Goal: Task Accomplishment & Management: Complete application form

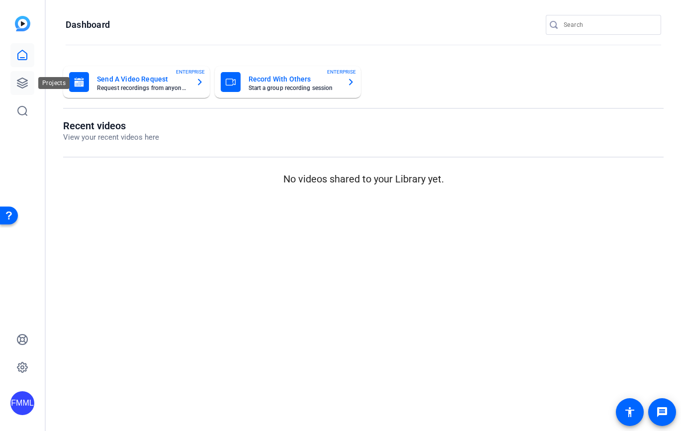
click at [20, 81] on icon at bounding box center [22, 83] width 12 height 12
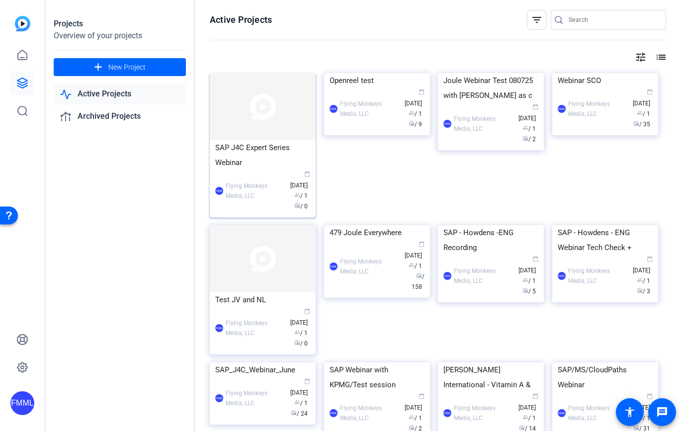
click at [259, 143] on div "SAP J4C Expert Series Webinar" at bounding box center [262, 155] width 95 height 30
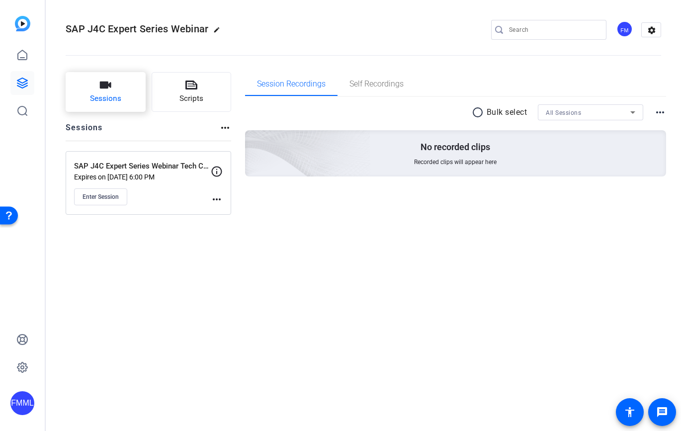
click at [119, 95] on span "Sessions" at bounding box center [105, 98] width 31 height 11
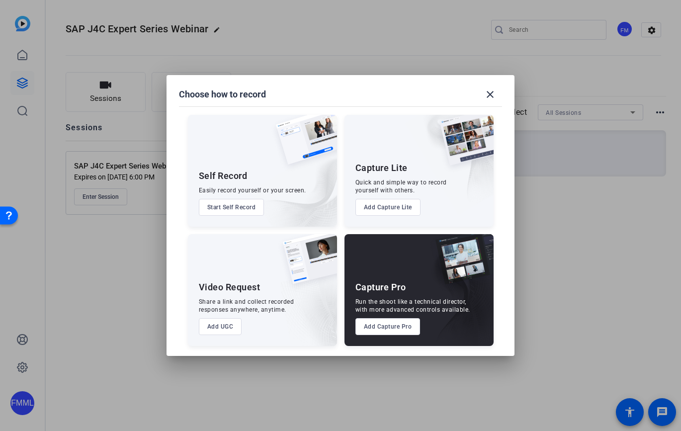
click at [407, 327] on button "Add Capture Pro" at bounding box center [387, 326] width 65 height 17
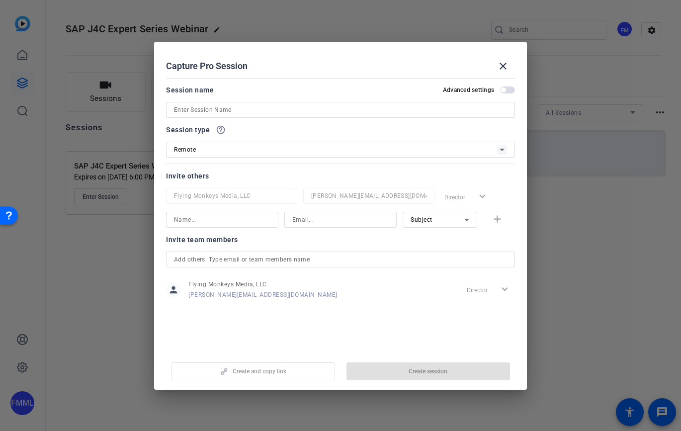
click at [233, 107] on input at bounding box center [340, 110] width 333 height 12
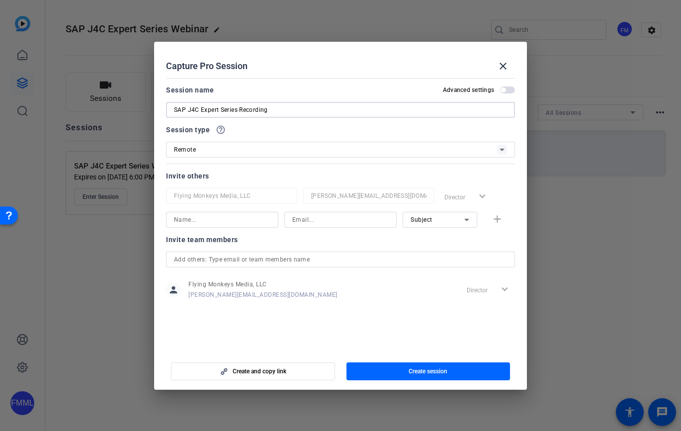
type input "SAP J4C Expert Series Recording"
click at [510, 89] on span "button" at bounding box center [507, 89] width 15 height 7
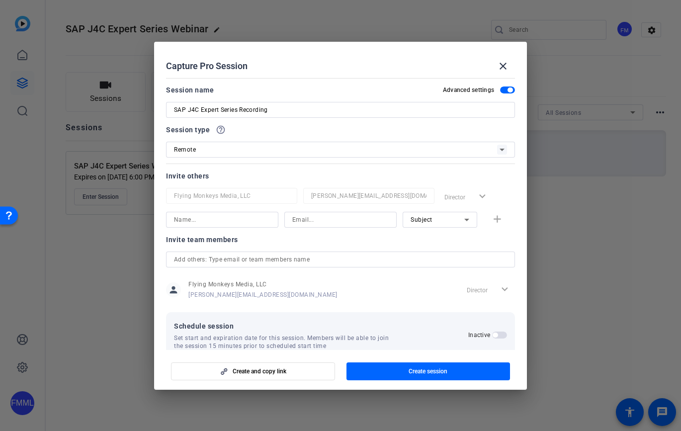
click at [195, 219] on input at bounding box center [222, 220] width 96 height 12
type input "K"
type input "[PERSON_NAME]"
click at [292, 218] on input at bounding box center [340, 220] width 96 height 12
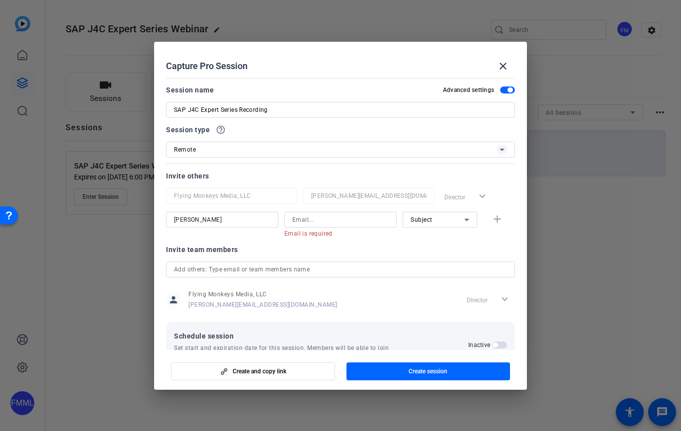
click at [442, 126] on div at bounding box center [340, 123] width 349 height 11
click at [309, 215] on input at bounding box center [340, 220] width 96 height 12
click at [313, 220] on input at bounding box center [340, 220] width 96 height 12
paste input "[PERSON_NAME][EMAIL_ADDRESS][PERSON_NAME][DOMAIN_NAME]"
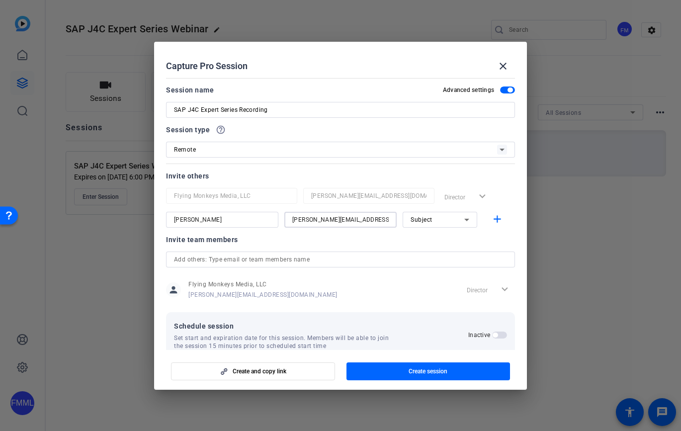
type input "[PERSON_NAME][EMAIL_ADDRESS][PERSON_NAME][DOMAIN_NAME]"
click at [463, 221] on icon at bounding box center [467, 220] width 12 height 12
click at [441, 252] on mat-option "Watcher" at bounding box center [435, 256] width 75 height 16
click at [491, 221] on mat-icon "add" at bounding box center [497, 219] width 12 height 12
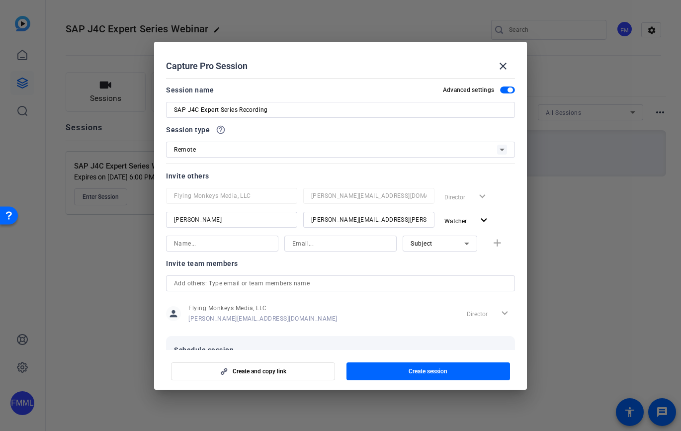
click at [515, 188] on mat-dialog-content "Session name Advanced settings SAP J4C Expert Series Recording Session type hel…" at bounding box center [340, 212] width 373 height 276
click at [316, 246] on input at bounding box center [340, 244] width 96 height 12
paste input "[PERSON_NAME][EMAIL_ADDRESS][PERSON_NAME][DOMAIN_NAME]"
type input "[PERSON_NAME][EMAIL_ADDRESS][PERSON_NAME][DOMAIN_NAME]"
click at [231, 243] on input at bounding box center [222, 244] width 96 height 12
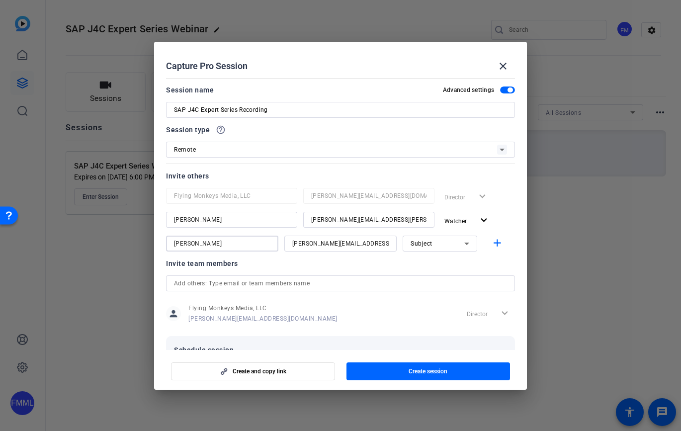
type input "[PERSON_NAME]"
click at [462, 241] on icon at bounding box center [467, 244] width 12 height 12
click at [437, 274] on mat-option "Watcher" at bounding box center [435, 279] width 75 height 16
click at [349, 263] on div "Invite team members" at bounding box center [340, 263] width 349 height 12
click at [485, 243] on span "button" at bounding box center [499, 244] width 32 height 24
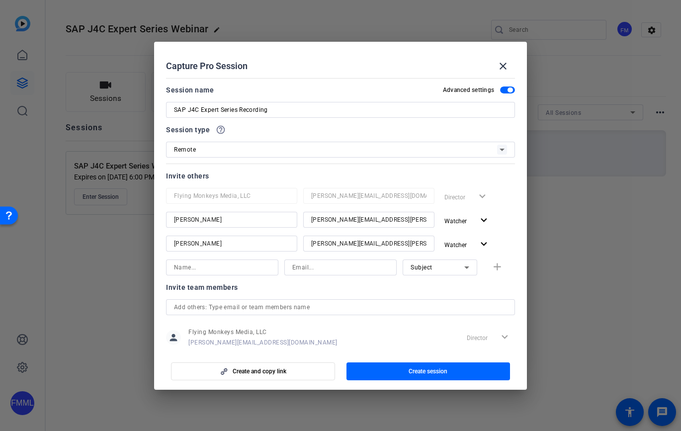
click at [210, 265] on input at bounding box center [222, 267] width 96 height 12
type input "Gizem Okumus"
click at [499, 177] on div "Invite others" at bounding box center [340, 176] width 349 height 12
click at [307, 267] on input at bounding box center [340, 267] width 96 height 12
paste input "[EMAIL_ADDRESS][DOMAIN_NAME]"
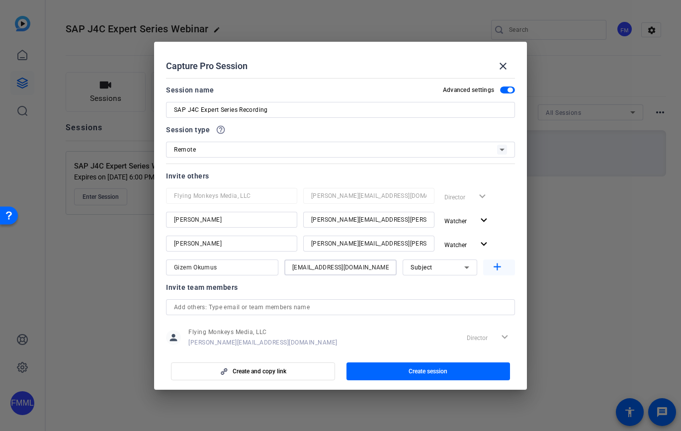
type input "[EMAIL_ADDRESS][DOMAIN_NAME]"
click at [492, 265] on mat-icon "add" at bounding box center [497, 267] width 12 height 12
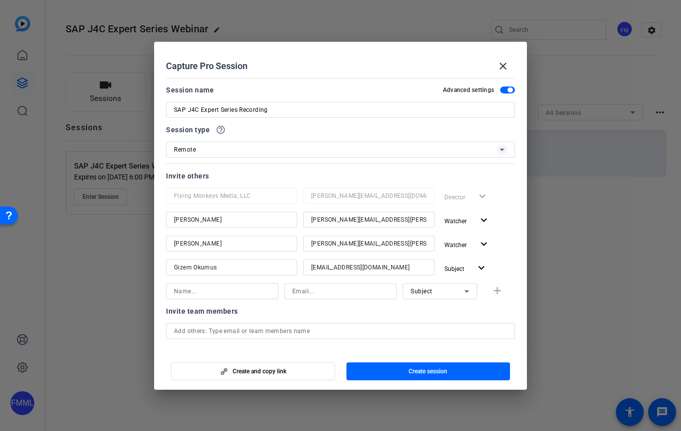
click at [475, 49] on h2 "Capture Pro Session close" at bounding box center [340, 58] width 373 height 32
click at [230, 295] on input at bounding box center [222, 291] width 96 height 12
type input "Shanna"
click at [309, 292] on input at bounding box center [340, 291] width 96 height 12
type input "B"
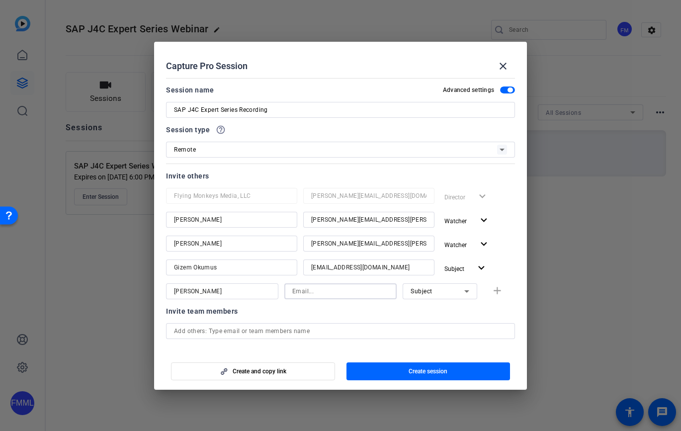
click at [224, 292] on input "Shanna" at bounding box center [222, 291] width 96 height 12
type input "[PERSON_NAME]"
click at [494, 172] on div "Invite others" at bounding box center [340, 176] width 349 height 12
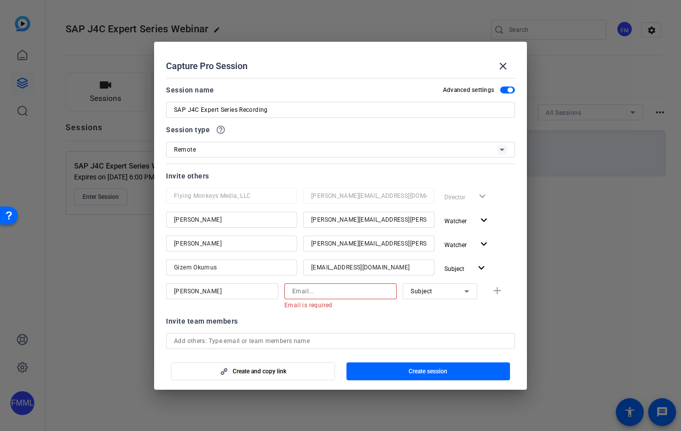
click at [324, 292] on input at bounding box center [340, 291] width 96 height 12
paste input "[PERSON_NAME][EMAIL_ADDRESS][PERSON_NAME][DOMAIN_NAME]"
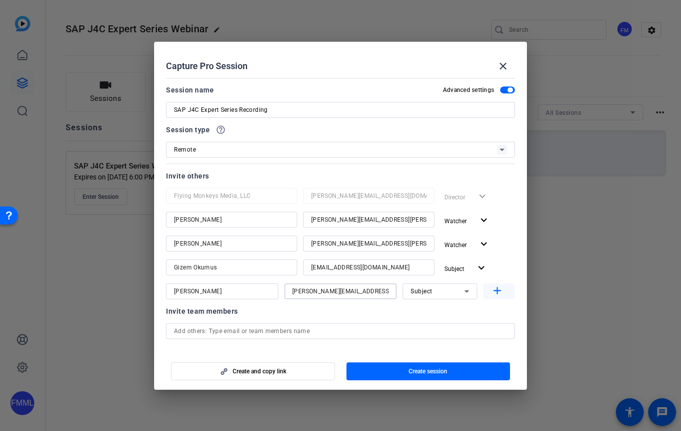
type input "[PERSON_NAME][EMAIL_ADDRESS][PERSON_NAME][DOMAIN_NAME]"
click at [493, 286] on mat-icon "add" at bounding box center [497, 291] width 12 height 12
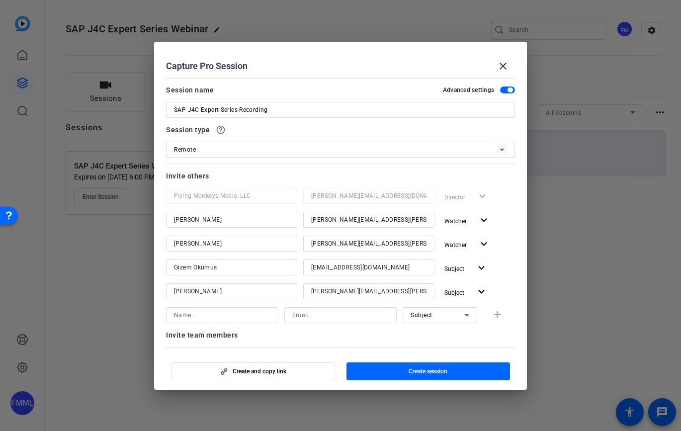
drag, startPoint x: 476, startPoint y: 172, endPoint x: 425, endPoint y: 214, distance: 66.0
click at [476, 172] on div "Invite others" at bounding box center [340, 176] width 349 height 12
click at [323, 317] on input at bounding box center [340, 315] width 96 height 12
paste input "[EMAIL_ADDRESS][PERSON_NAME][DOMAIN_NAME]"
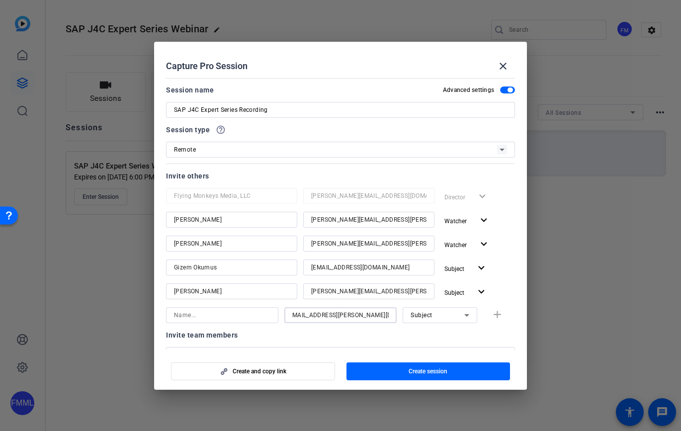
type input "[EMAIL_ADDRESS][PERSON_NAME][DOMAIN_NAME]"
click at [222, 317] on input at bounding box center [222, 315] width 96 height 12
type input "[PERSON_NAME]"
click at [495, 315] on mat-icon "add" at bounding box center [497, 315] width 12 height 12
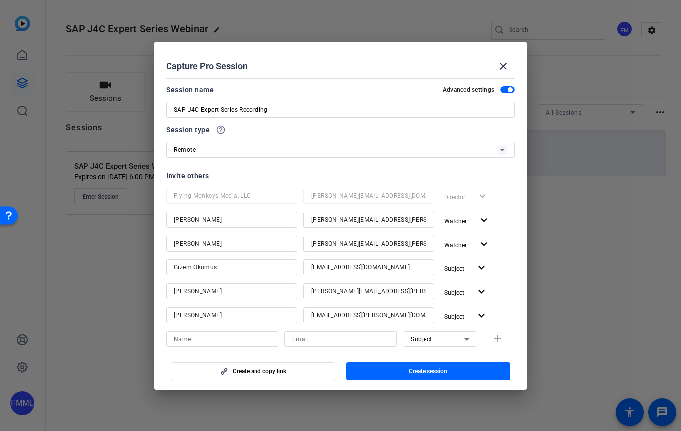
click at [517, 167] on mat-dialog-content "Session name Advanced settings SAP J4C Expert Series Recording Session type hel…" at bounding box center [340, 212] width 373 height 276
click at [300, 340] on input at bounding box center [340, 339] width 96 height 12
paste input "[PERSON_NAME][EMAIL_ADDRESS][DOMAIN_NAME]"
type input "[PERSON_NAME][EMAIL_ADDRESS][DOMAIN_NAME]"
click at [218, 341] on input at bounding box center [222, 339] width 96 height 12
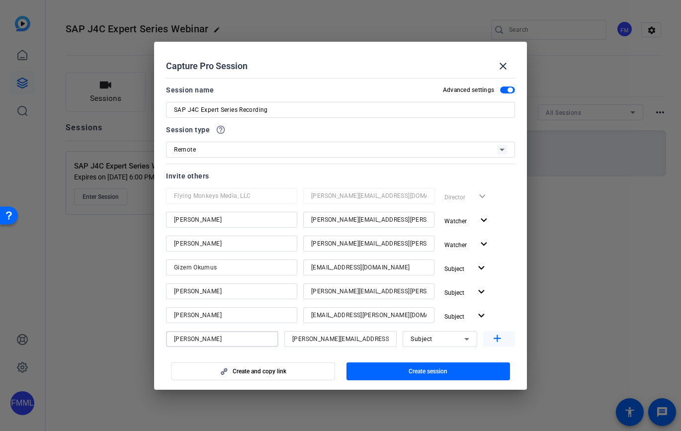
type input "[PERSON_NAME]"
click at [493, 339] on mat-icon "add" at bounding box center [497, 339] width 12 height 12
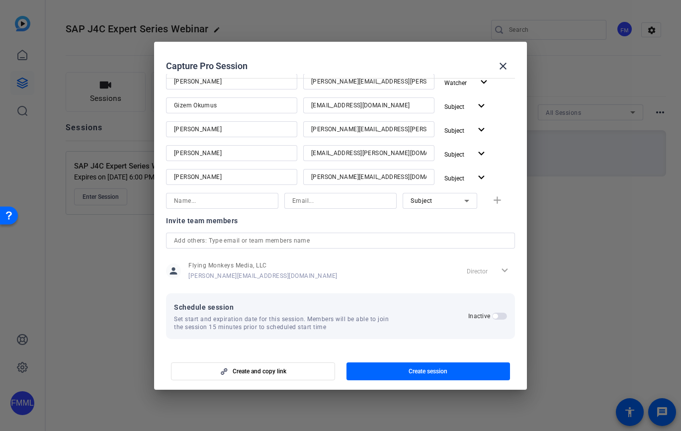
scroll to position [112, 0]
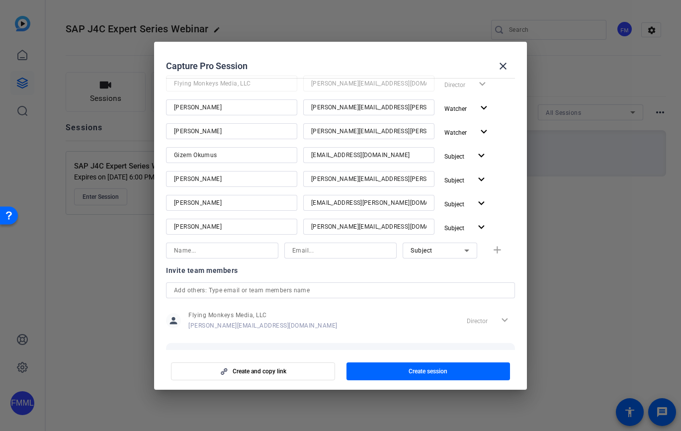
drag, startPoint x: 479, startPoint y: 56, endPoint x: 441, endPoint y: 87, distance: 48.7
click at [479, 56] on div "Capture Pro Session close" at bounding box center [340, 66] width 349 height 24
click at [315, 250] on input at bounding box center [340, 251] width 96 height 12
paste input "[EMAIL_ADDRESS][DOMAIN_NAME]"
type input "[EMAIL_ADDRESS][DOMAIN_NAME]"
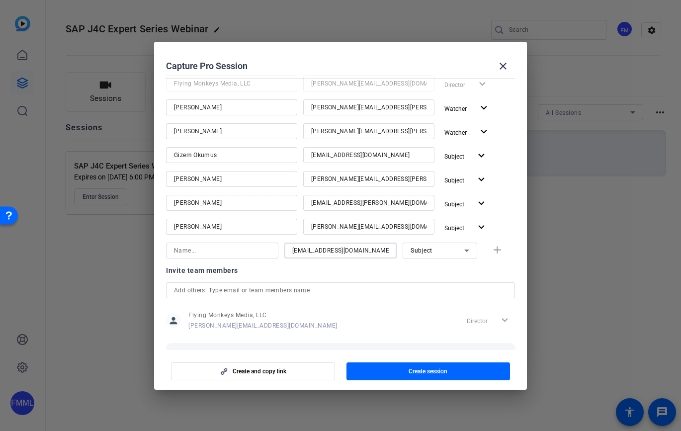
click at [464, 249] on icon at bounding box center [467, 251] width 12 height 12
click at [434, 283] on mat-option "Watcher" at bounding box center [435, 286] width 75 height 16
click at [192, 254] on input at bounding box center [222, 251] width 96 height 12
type input "[PERSON_NAME]"
click at [491, 248] on mat-icon "add" at bounding box center [497, 250] width 12 height 12
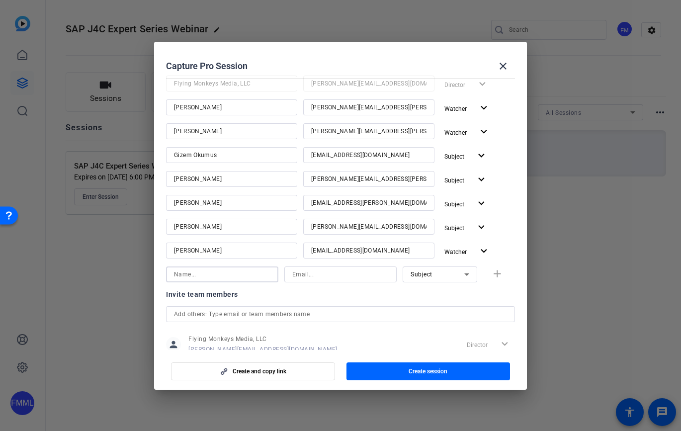
click at [195, 275] on input at bounding box center [222, 274] width 96 height 12
type input "[PERSON_NAME]"
click at [329, 272] on input at bounding box center [340, 274] width 96 height 12
type input "[PERSON_NAME][EMAIL_ADDRESS][DOMAIN_NAME]"
click at [464, 275] on icon at bounding box center [466, 274] width 5 height 2
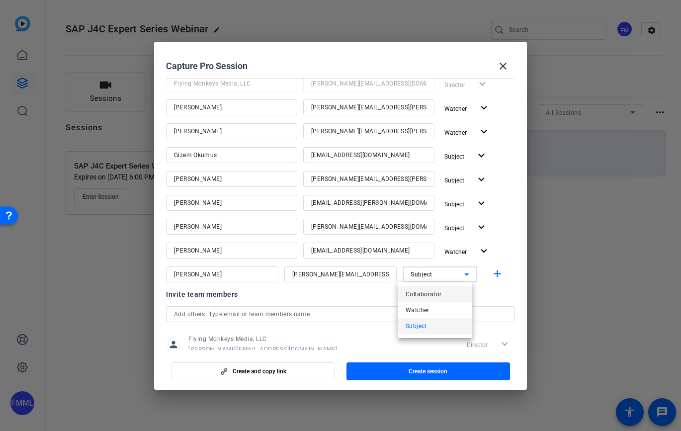
click at [439, 295] on span "Collaborator" at bounding box center [424, 294] width 36 height 12
click at [494, 274] on mat-icon "add" at bounding box center [497, 274] width 12 height 12
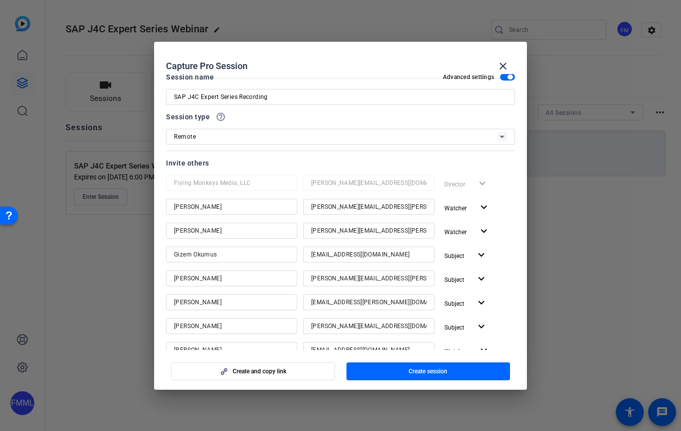
scroll to position [63, 0]
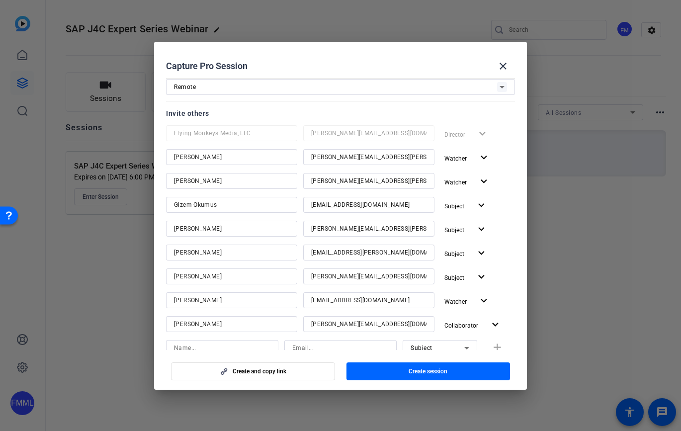
drag, startPoint x: 477, startPoint y: 46, endPoint x: 474, endPoint y: 59, distance: 13.3
click at [477, 46] on h2 "Capture Pro Session close" at bounding box center [340, 58] width 373 height 32
click at [209, 347] on input at bounding box center [222, 348] width 96 height 12
click at [307, 348] on input at bounding box center [340, 348] width 96 height 12
paste input "[PERSON_NAME][EMAIL_ADDRESS][DOMAIN_NAME]"
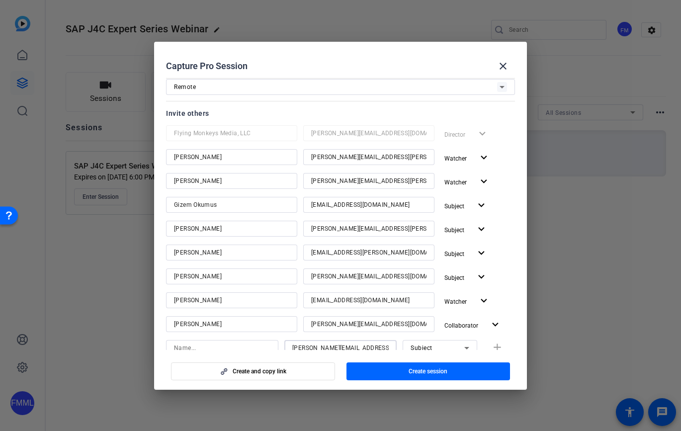
scroll to position [64, 0]
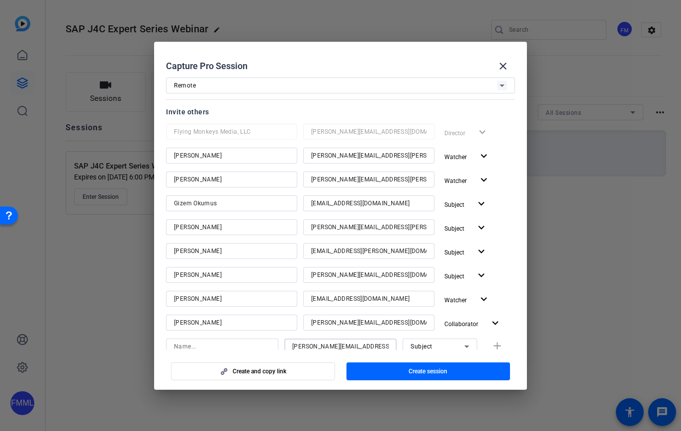
type input "[PERSON_NAME][EMAIL_ADDRESS][DOMAIN_NAME]"
click at [227, 350] on mat-dialog-actions "Create and copy link Create session" at bounding box center [340, 370] width 373 height 40
click at [232, 344] on input at bounding box center [222, 346] width 96 height 12
type input "[PERSON_NAME]"
click at [495, 342] on mat-icon "add" at bounding box center [497, 346] width 12 height 12
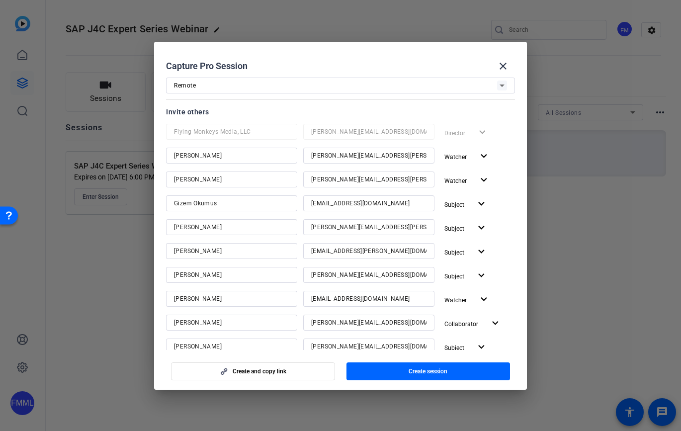
scroll to position [234, 0]
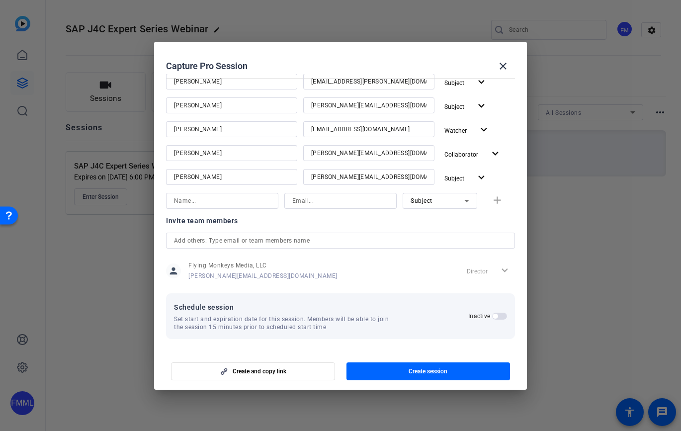
click at [497, 316] on span "button" at bounding box center [499, 316] width 15 height 7
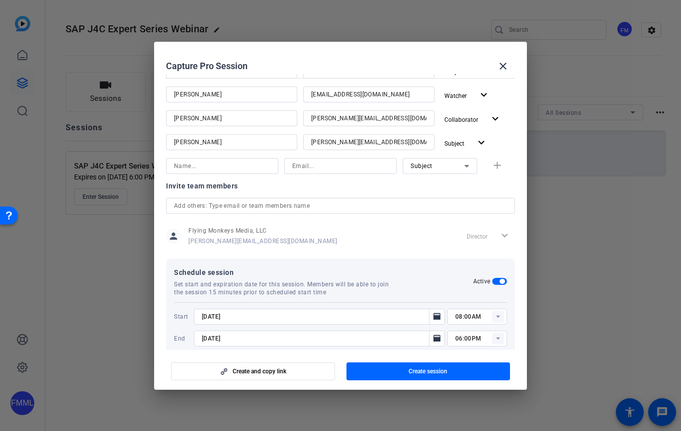
scroll to position [284, 0]
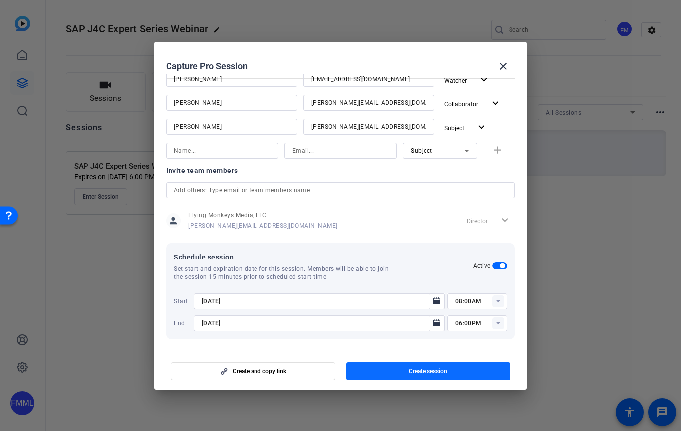
click at [395, 369] on span "button" at bounding box center [428, 371] width 164 height 24
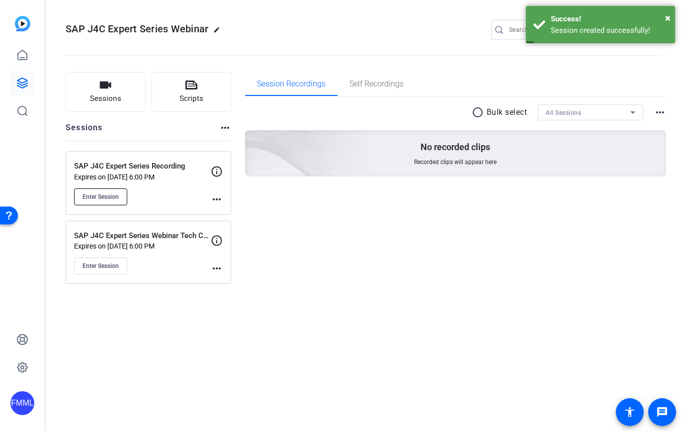
click at [97, 196] on span "Enter Session" at bounding box center [101, 197] width 36 height 8
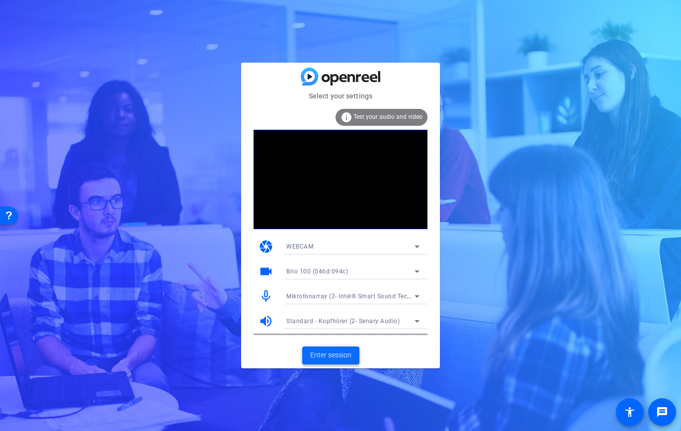
click at [345, 357] on span "Enter session" at bounding box center [330, 355] width 41 height 10
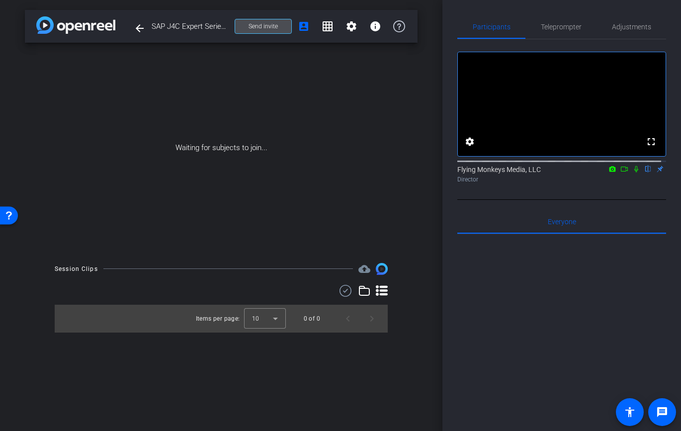
click at [269, 22] on span "Send invite" at bounding box center [263, 26] width 29 height 8
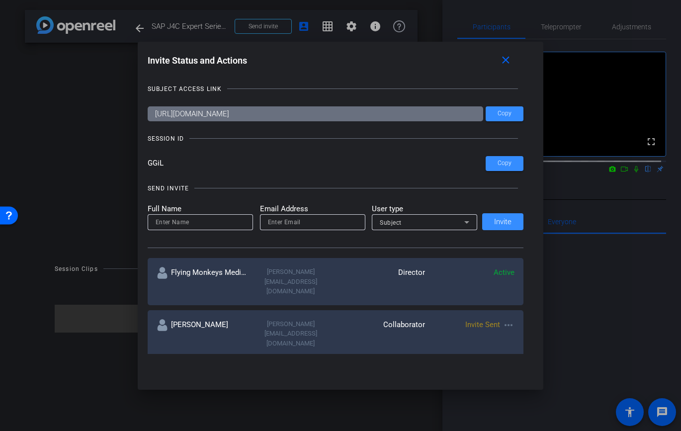
drag, startPoint x: 180, startPoint y: 165, endPoint x: 143, endPoint y: 165, distance: 37.3
click at [143, 165] on div "Invite Status and Actions close SUBJECT ACCESS LINK [URL][DOMAIN_NAME] Copy SES…" at bounding box center [341, 203] width 406 height 323
click at [500, 116] on span "Copy" at bounding box center [505, 113] width 14 height 7
